Goal: Find specific page/section: Find specific page/section

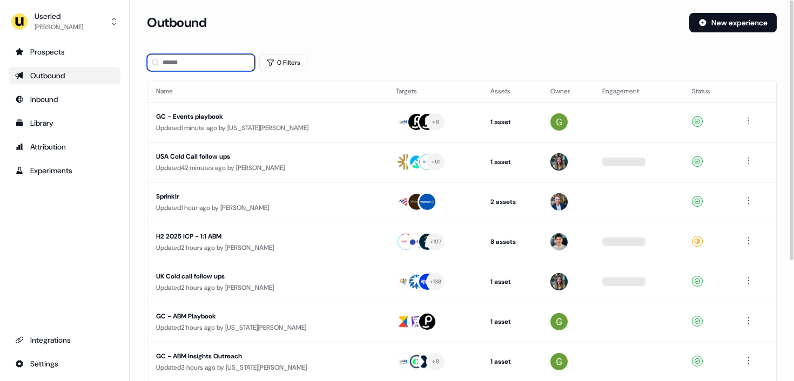
click at [195, 66] on input at bounding box center [201, 62] width 108 height 17
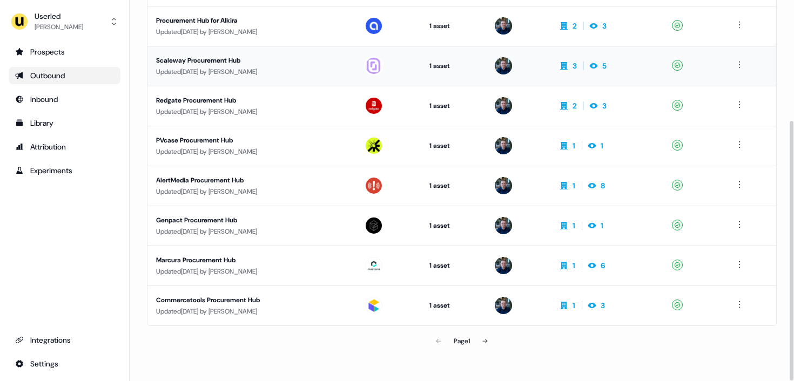
scroll to position [177, 0]
type input "**********"
click at [320, 300] on div "Commercetools Procurement Hub" at bounding box center [251, 299] width 191 height 11
